Goal: Transaction & Acquisition: Purchase product/service

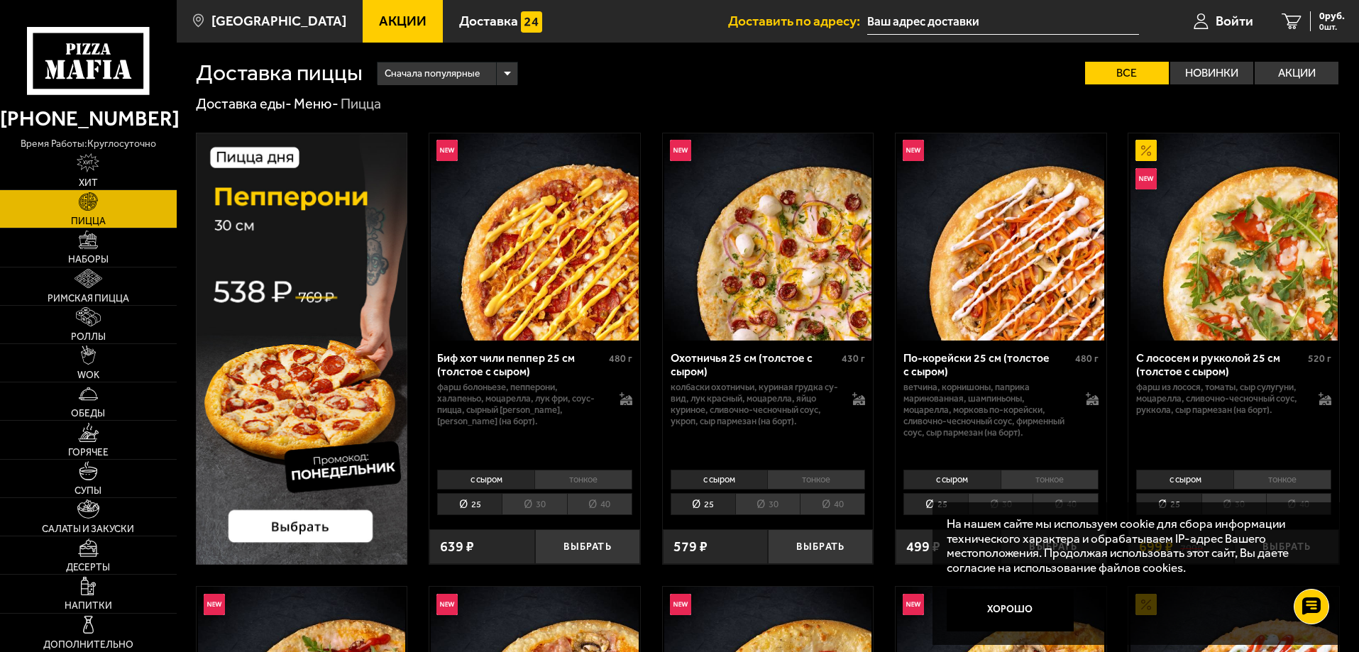
scroll to position [2129, 0]
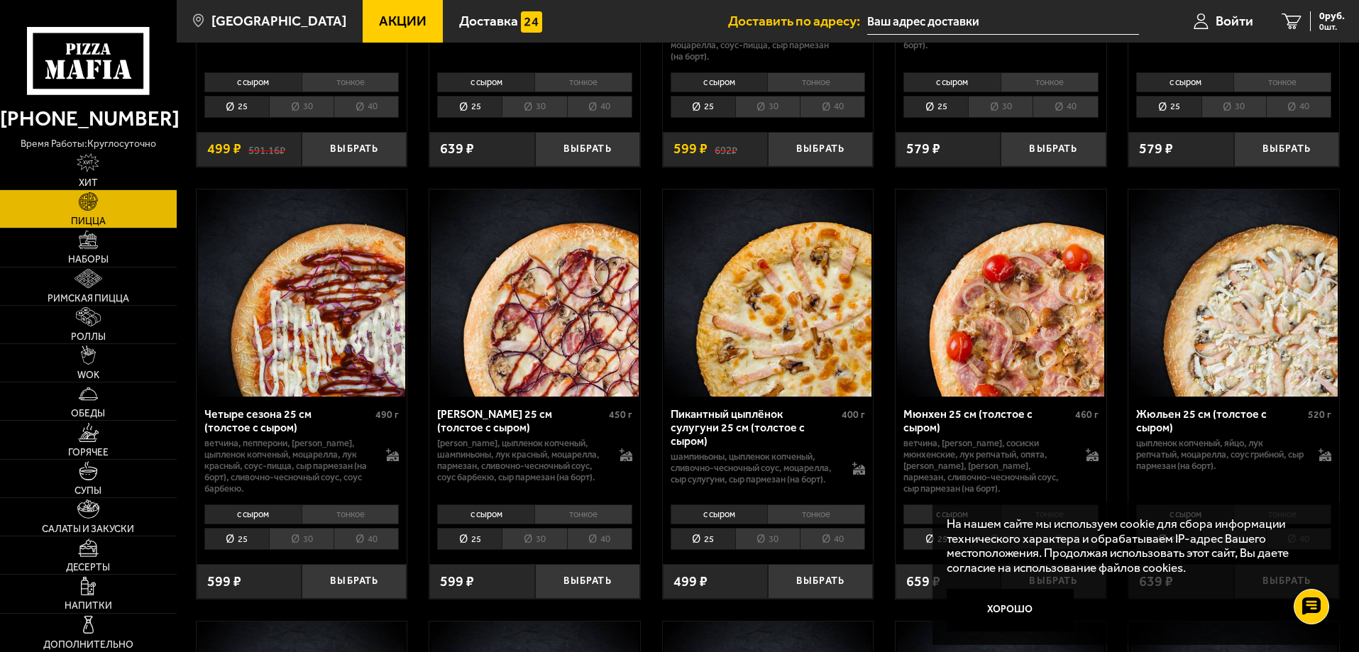
click at [388, 14] on span "Акции" at bounding box center [403, 20] width 48 height 13
